Goal: Task Accomplishment & Management: Complete application form

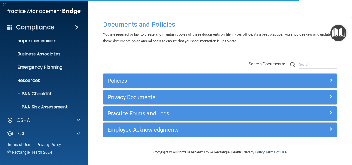
scroll to position [64, 0]
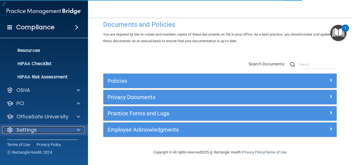
click at [30, 129] on p "Settings" at bounding box center [27, 129] width 20 height 7
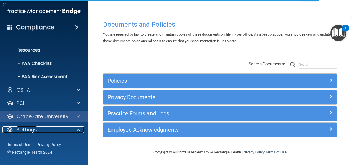
scroll to position [116, 0]
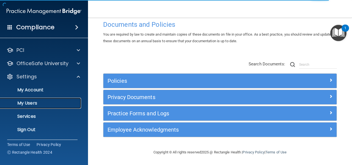
click at [53, 101] on p "My Users" at bounding box center [41, 103] width 75 height 6
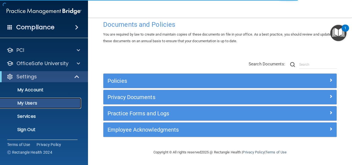
scroll to position [24, 0]
select select "20"
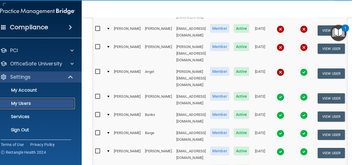
scroll to position [0, 0]
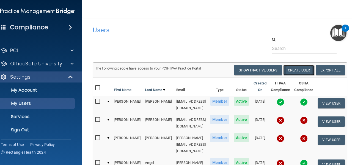
click at [303, 70] on button "Create User" at bounding box center [299, 70] width 31 height 10
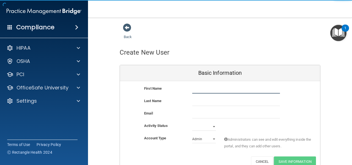
click at [256, 85] on input "text" at bounding box center [236, 89] width 88 height 8
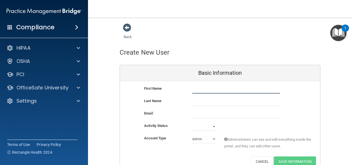
type input "c"
type input "[PERSON_NAME]"
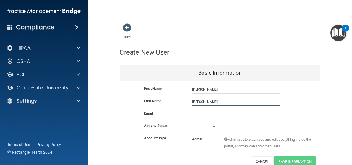
type input "[PERSON_NAME]"
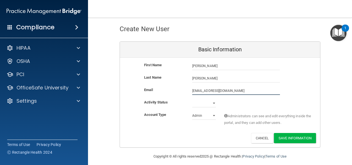
scroll to position [28, 0]
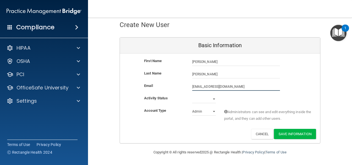
type input "[EMAIL_ADDRESS][DOMAIN_NAME]"
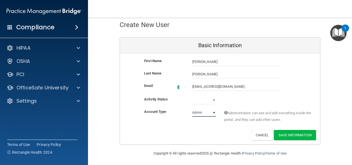
click at [198, 113] on select "Admin Member" at bounding box center [204, 112] width 24 height 8
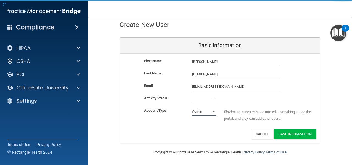
select select "practice_member"
click at [192, 107] on select "Admin Member" at bounding box center [204, 111] width 24 height 8
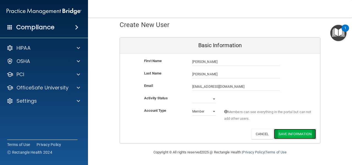
click at [298, 131] on button "Save Information" at bounding box center [295, 134] width 42 height 10
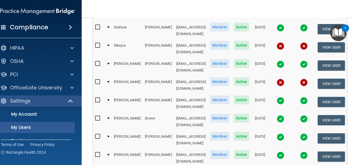
scroll to position [314, 0]
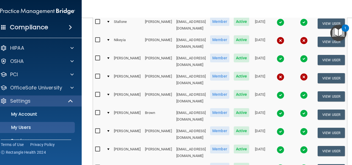
select select "143"
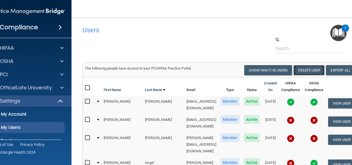
click at [306, 70] on button "Create User" at bounding box center [309, 70] width 31 height 10
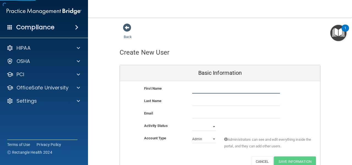
click at [199, 90] on input "text" at bounding box center [236, 89] width 88 height 8
type input "[PERSON_NAME]"
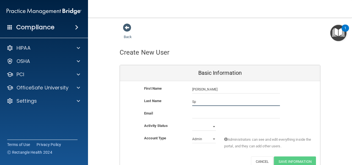
type input "[PERSON_NAME]"
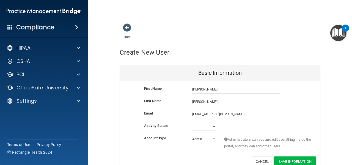
type input "[EMAIL_ADDRESS][DOMAIN_NAME]"
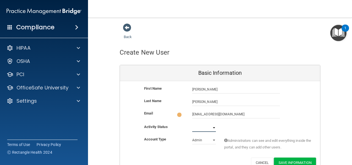
click at [196, 127] on select "Active Inactive" at bounding box center [204, 127] width 24 height 8
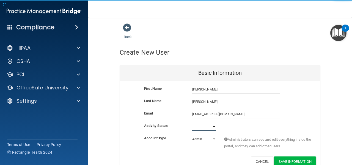
select select "active"
click at [192, 122] on select "Active Inactive" at bounding box center [204, 126] width 24 height 8
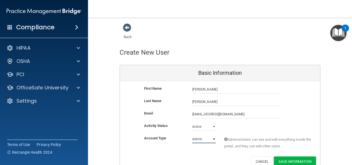
click at [195, 142] on select "Admin Member" at bounding box center [204, 139] width 24 height 8
select select "practice_member"
click at [192, 135] on select "Admin Member" at bounding box center [204, 139] width 24 height 8
drag, startPoint x: 303, startPoint y: 158, endPoint x: 292, endPoint y: 160, distance: 10.9
click at [292, 160] on button "Save Information" at bounding box center [295, 161] width 42 height 10
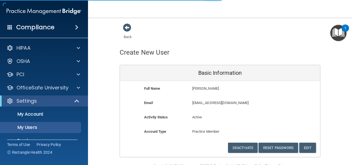
select select "20"
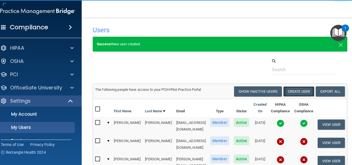
click at [293, 89] on button "Create User" at bounding box center [299, 91] width 31 height 10
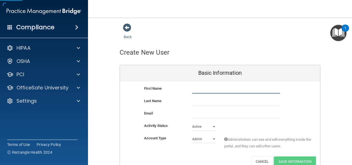
click at [199, 90] on input "text" at bounding box center [236, 89] width 88 height 8
type input "[PERSON_NAME]"
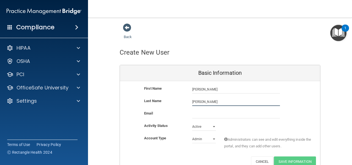
type input "[PERSON_NAME]"
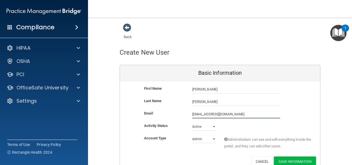
type input "[EMAIL_ADDRESS][DOMAIN_NAME]"
drag, startPoint x: 206, startPoint y: 140, endPoint x: 194, endPoint y: 140, distance: 11.8
click at [194, 140] on select "Admin Member" at bounding box center [204, 139] width 24 height 8
select select "practice_member"
click at [192, 135] on select "Admin Member" at bounding box center [204, 139] width 24 height 8
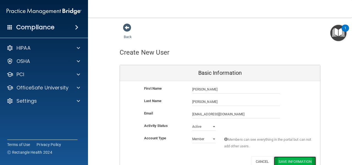
click at [289, 161] on button "Save Information" at bounding box center [295, 161] width 42 height 10
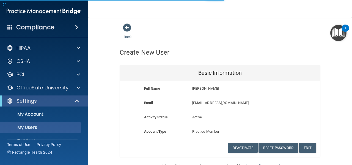
select select "20"
